Goal: Complete application form

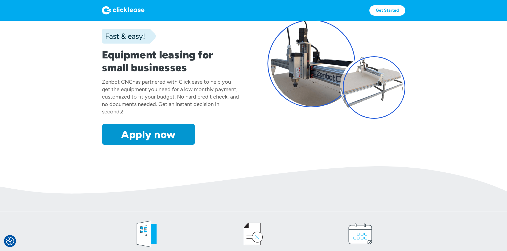
scroll to position [106, 0]
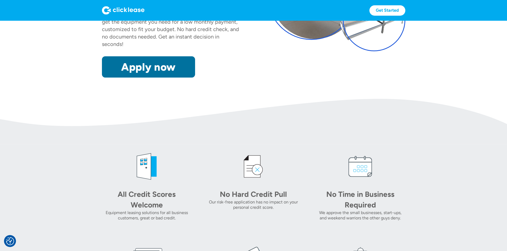
click at [107, 78] on link "Apply now" at bounding box center [148, 66] width 93 height 21
